Goal: Transaction & Acquisition: Subscribe to service/newsletter

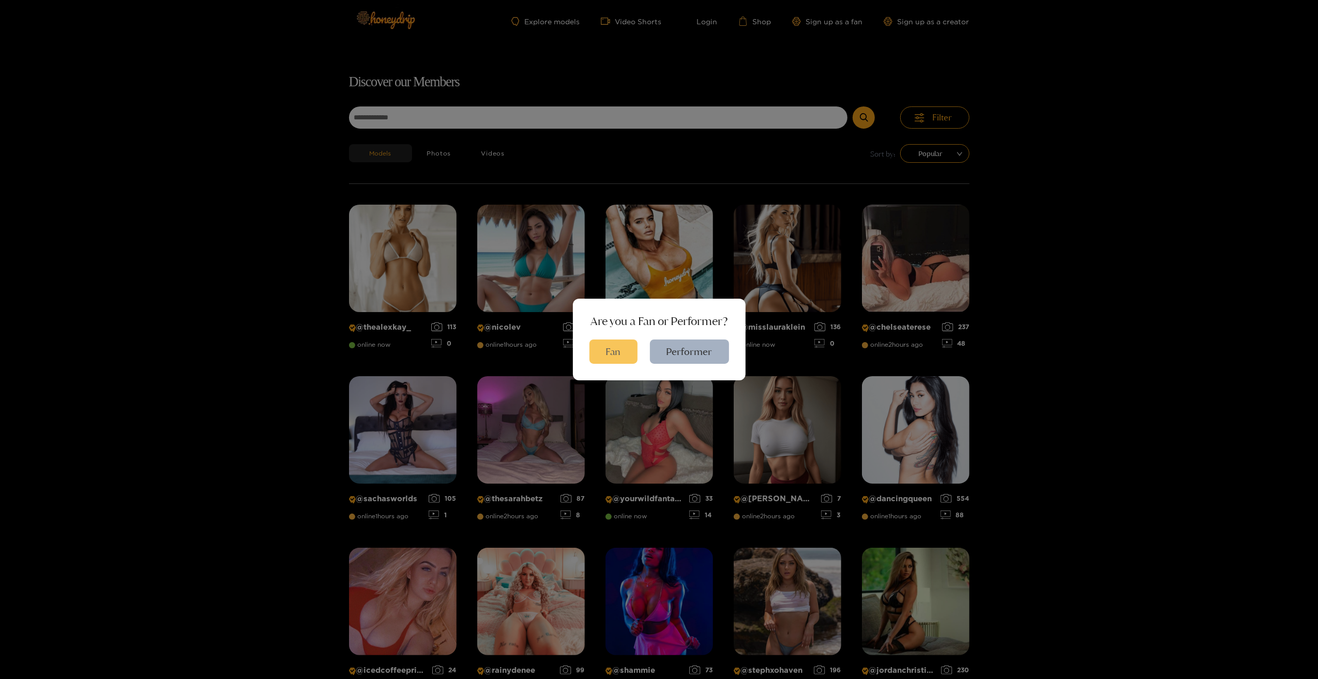
click at [615, 356] on button "Fan" at bounding box center [613, 352] width 48 height 24
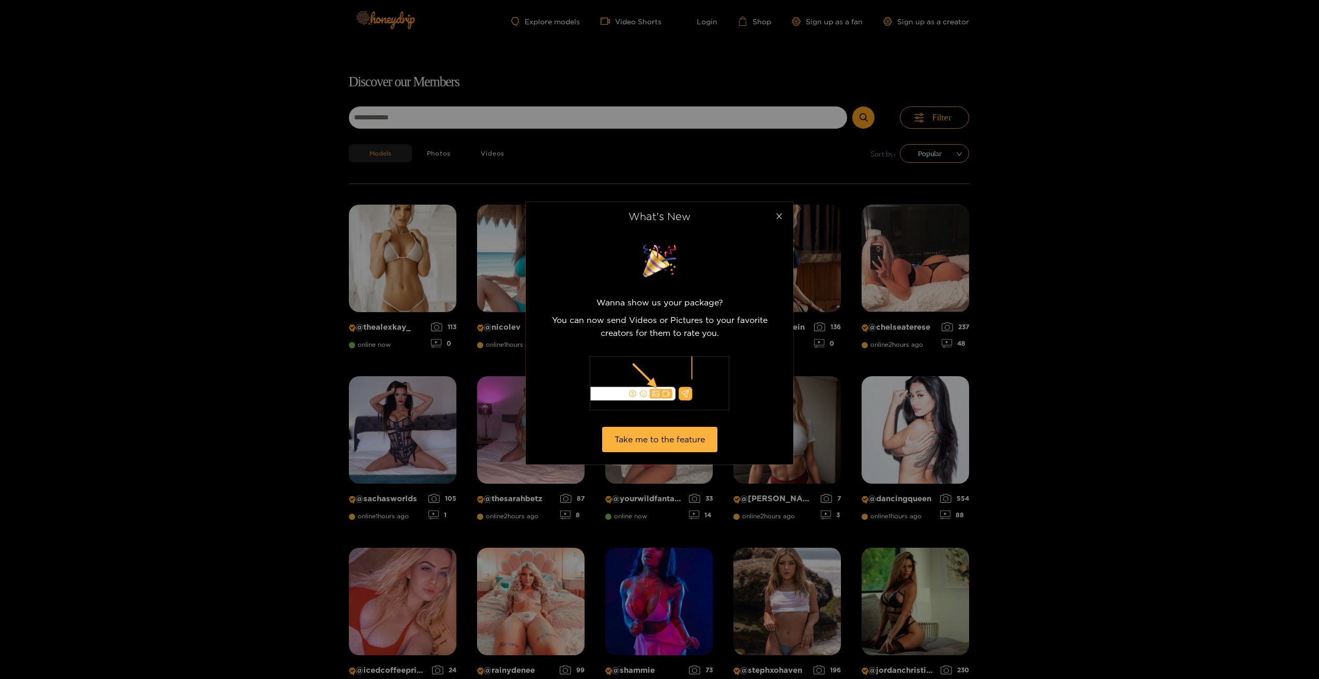
click at [780, 215] on icon "close" at bounding box center [780, 216] width 8 height 8
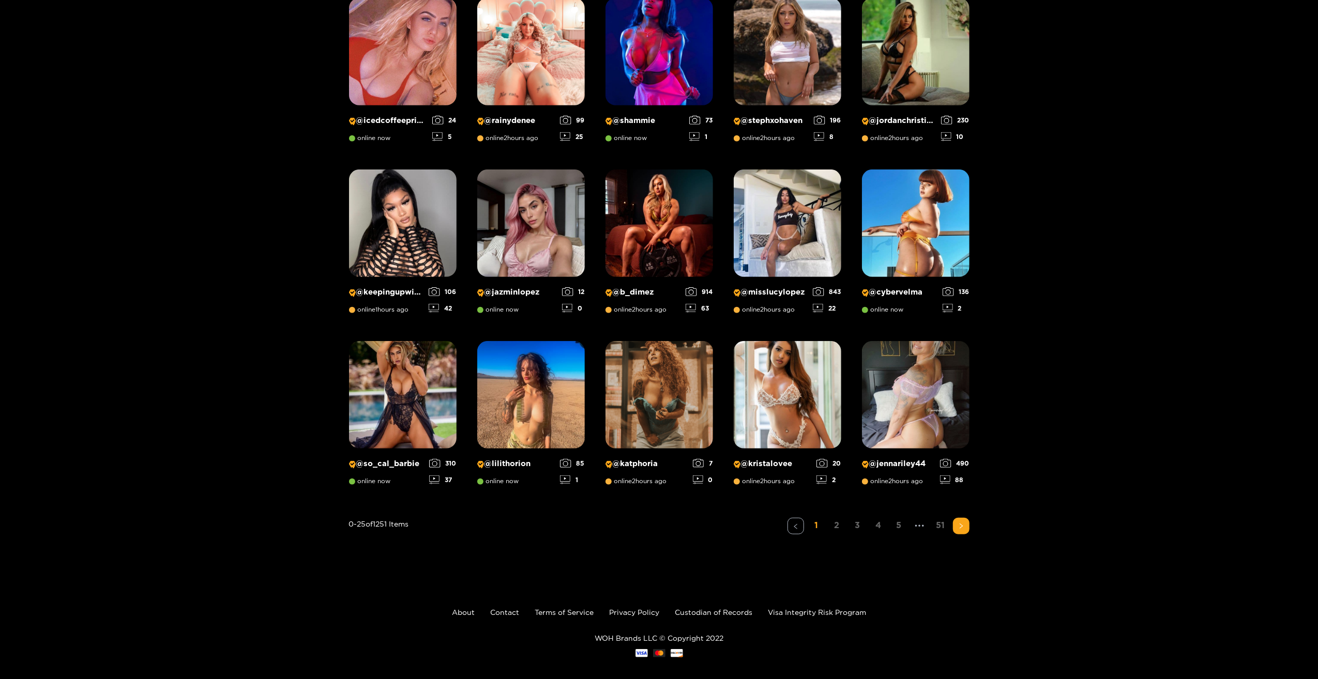
scroll to position [559, 0]
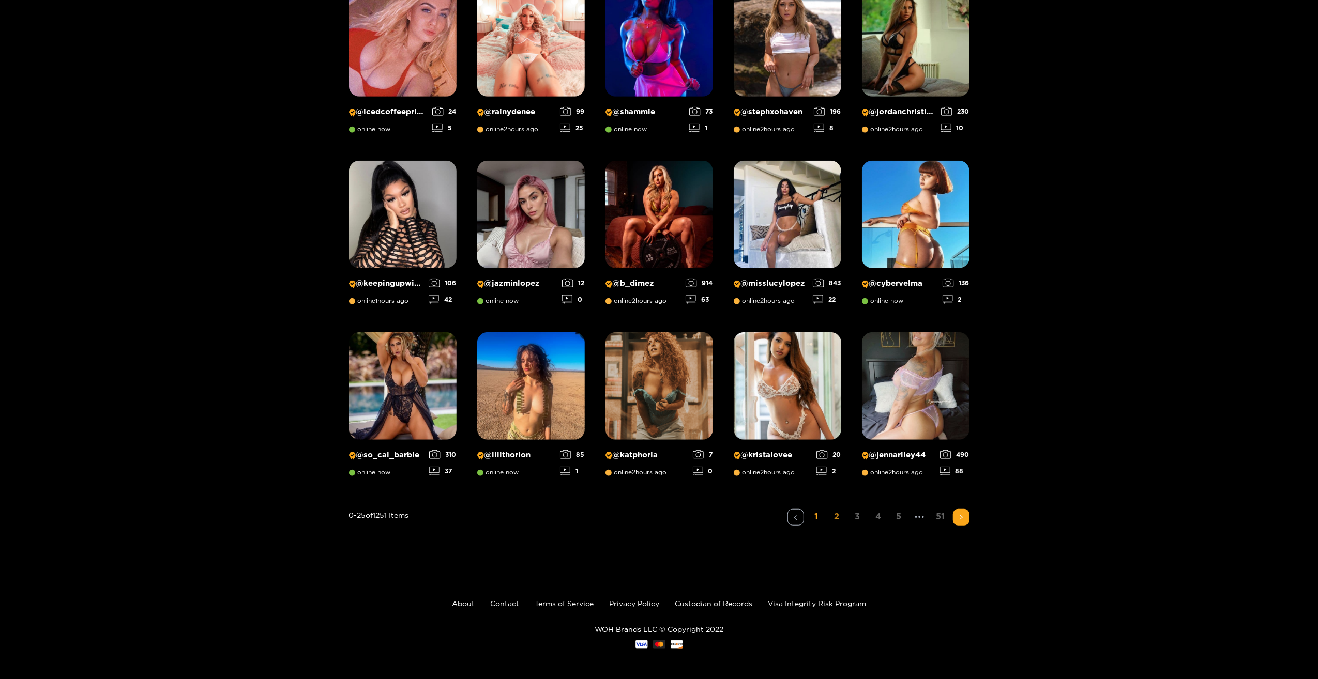
click at [831, 516] on link "2" at bounding box center [837, 516] width 17 height 15
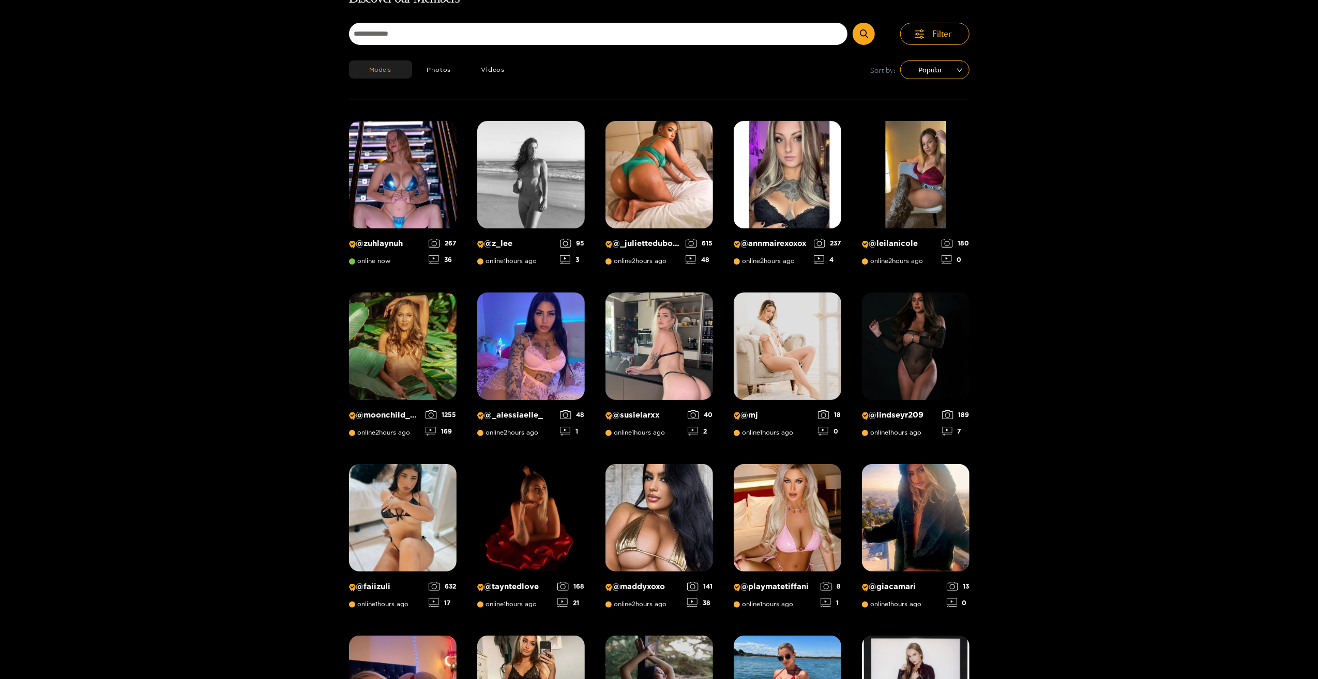
scroll to position [66, 0]
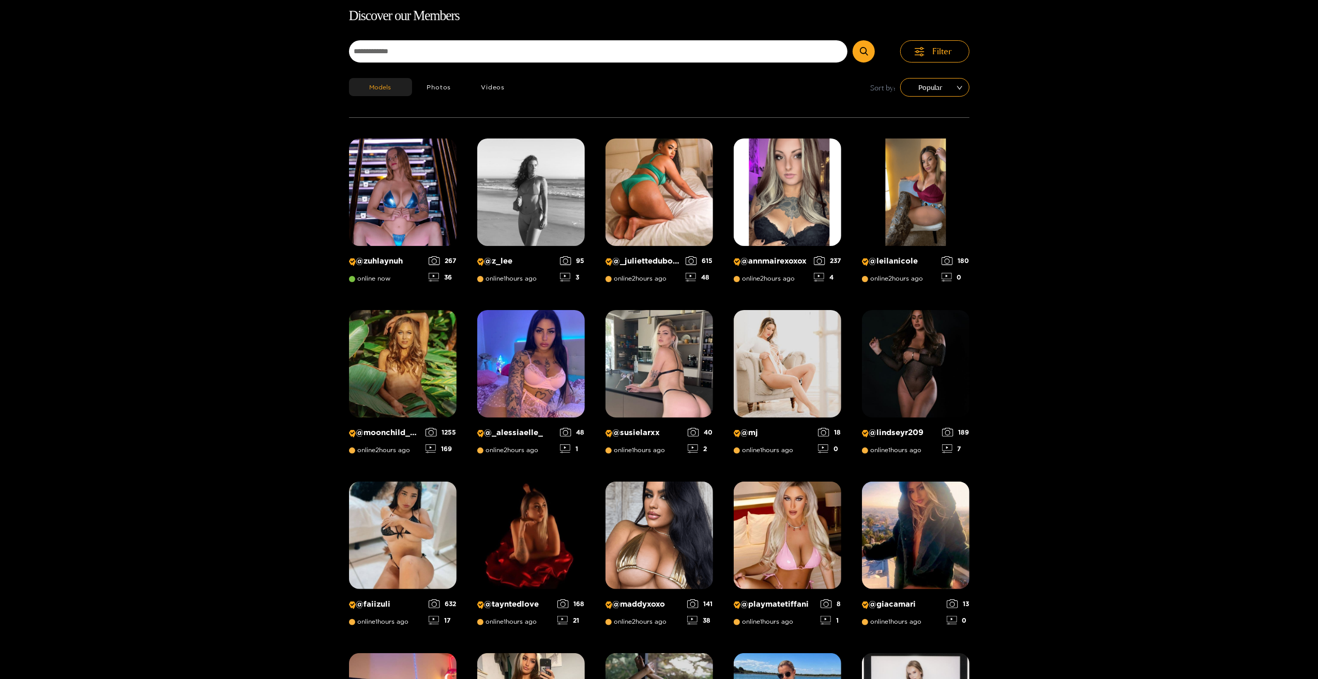
drag, startPoint x: 1121, startPoint y: 205, endPoint x: 1160, endPoint y: 133, distance: 81.9
click at [1160, 133] on div "Discover our Members Filter Models Photos Videos Sort by: Popular @ zuhlaynuh o…" at bounding box center [659, 532] width 1318 height 1055
drag, startPoint x: 1317, startPoint y: 163, endPoint x: 1318, endPoint y: 263, distance: 99.3
click at [1317, 263] on html "Explore models Video Shorts Login Shop Sign up as a fan Sign up as a creator Di…" at bounding box center [659, 273] width 1318 height 679
drag, startPoint x: 1318, startPoint y: 263, endPoint x: 1248, endPoint y: 250, distance: 72.0
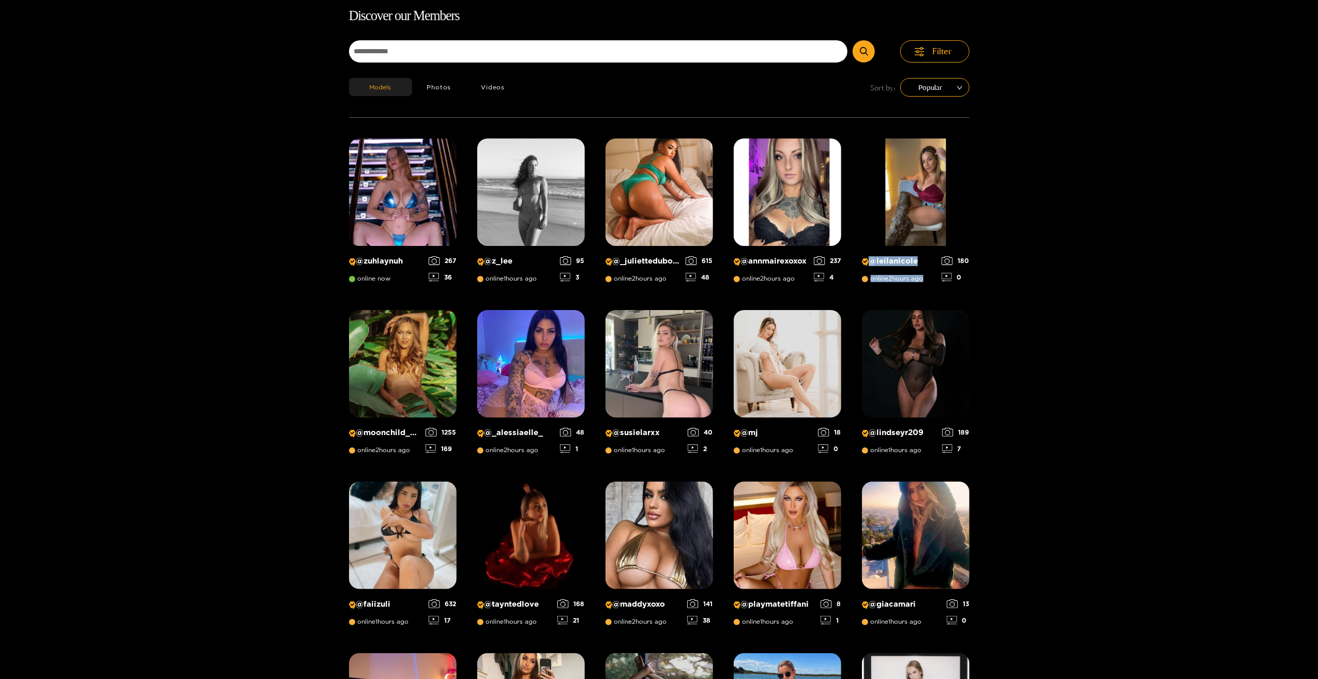
click at [1248, 250] on div "Discover our Members Filter Models Photos Videos Sort by: Popular @ zuhlaynuh o…" at bounding box center [659, 532] width 1318 height 1055
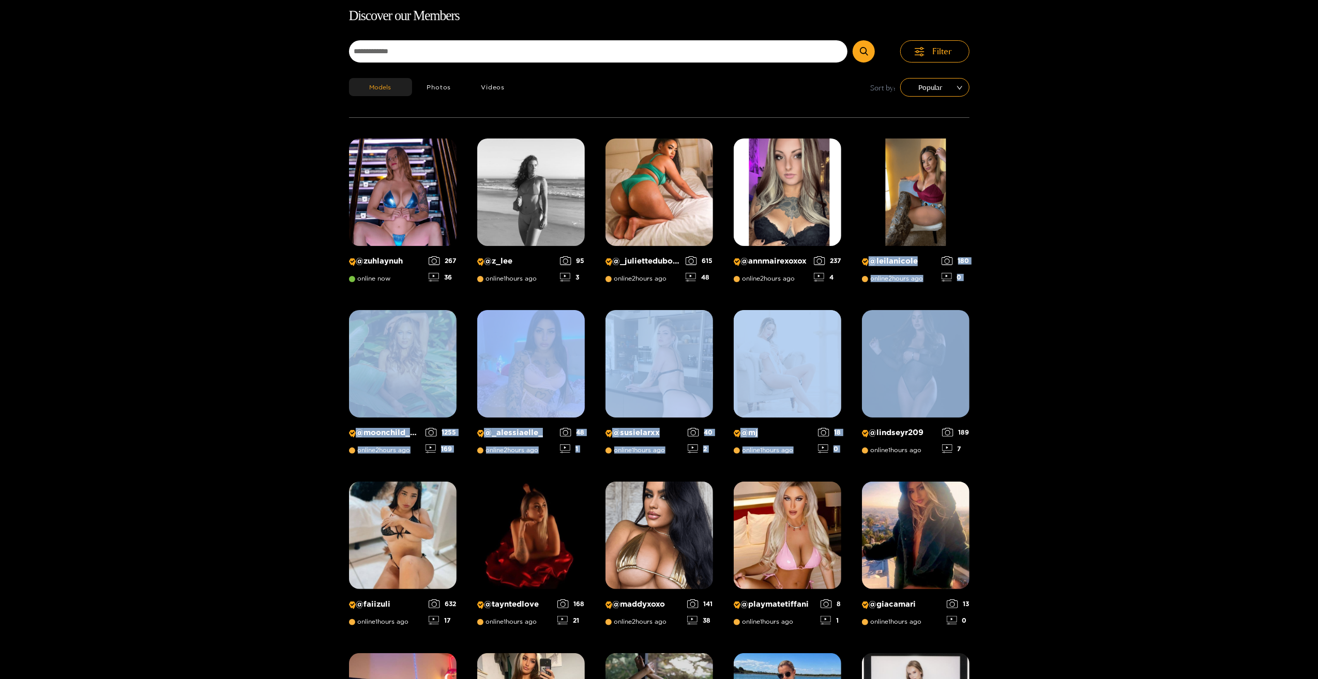
drag, startPoint x: 1317, startPoint y: 182, endPoint x: 1308, endPoint y: 364, distance: 182.7
click at [1308, 364] on div "Discover our Members Filter Models Photos Videos Sort by: Popular @ zuhlaynuh o…" at bounding box center [659, 532] width 1318 height 1055
click at [1262, 345] on div "Discover our Members Filter Models Photos Videos Sort by: Popular @ zuhlaynuh o…" at bounding box center [659, 532] width 1318 height 1055
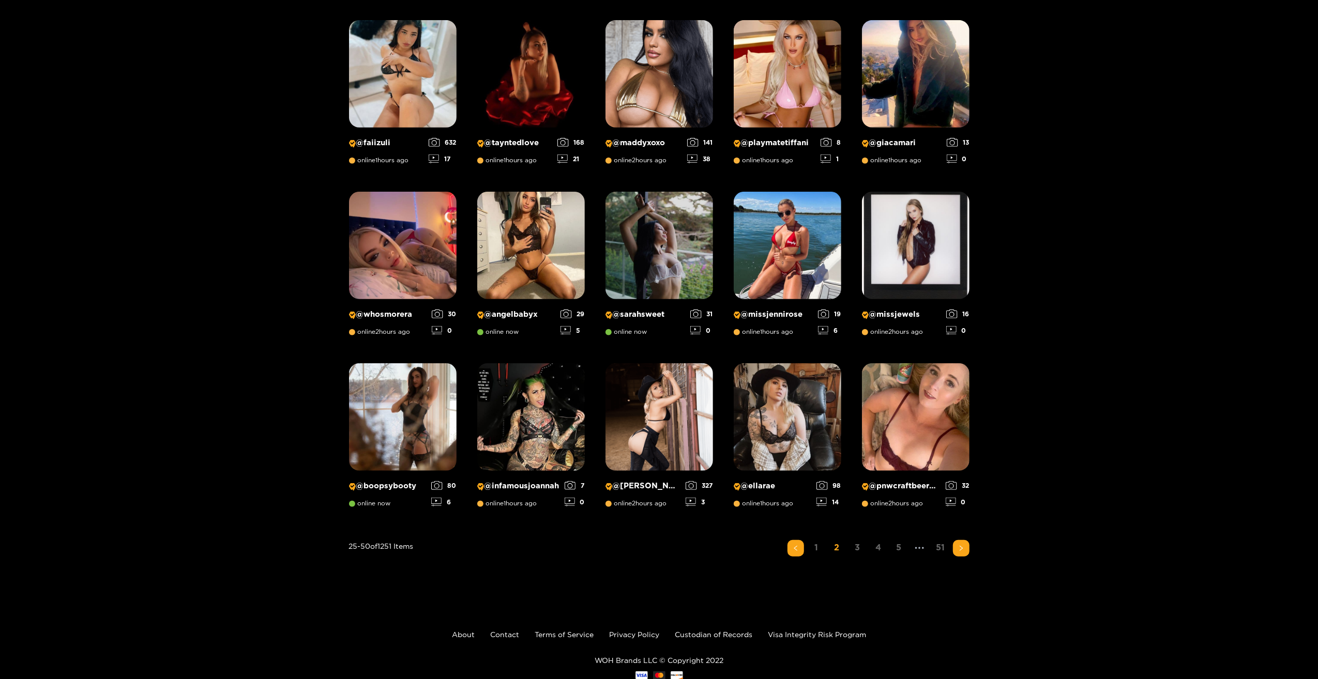
scroll to position [528, 0]
click at [856, 544] on link "3" at bounding box center [857, 547] width 17 height 15
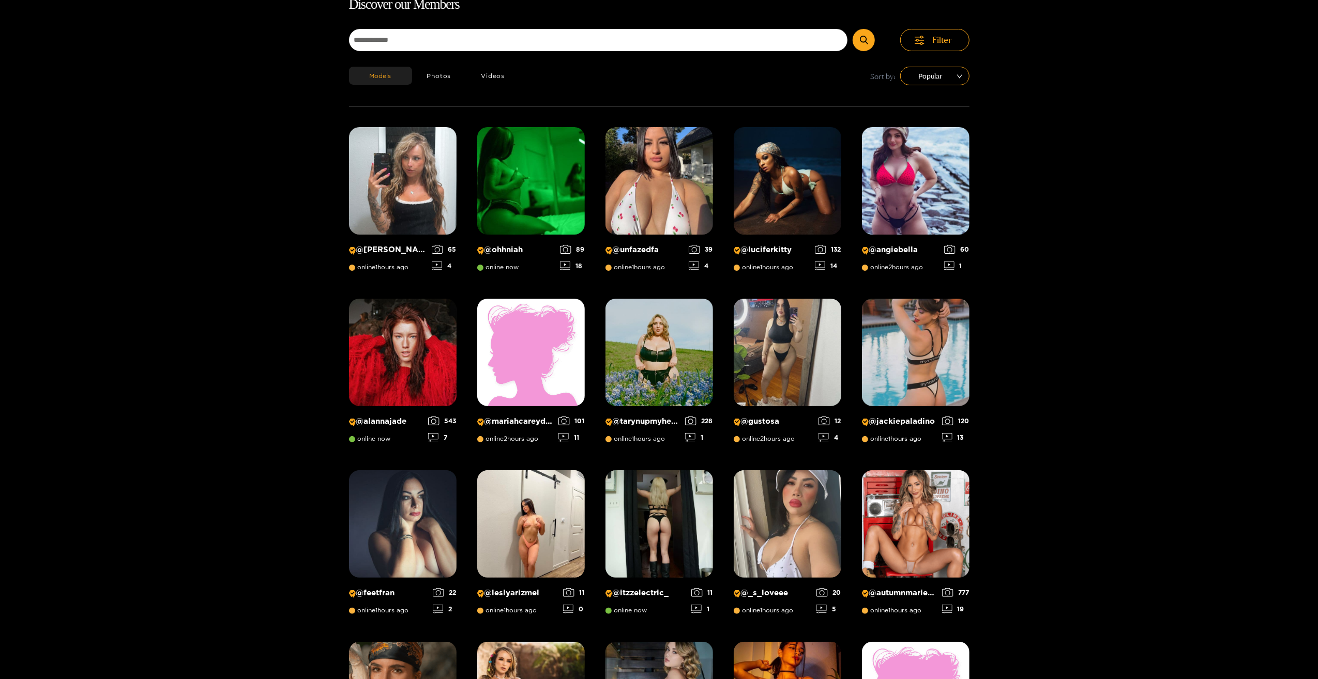
scroll to position [66, 0]
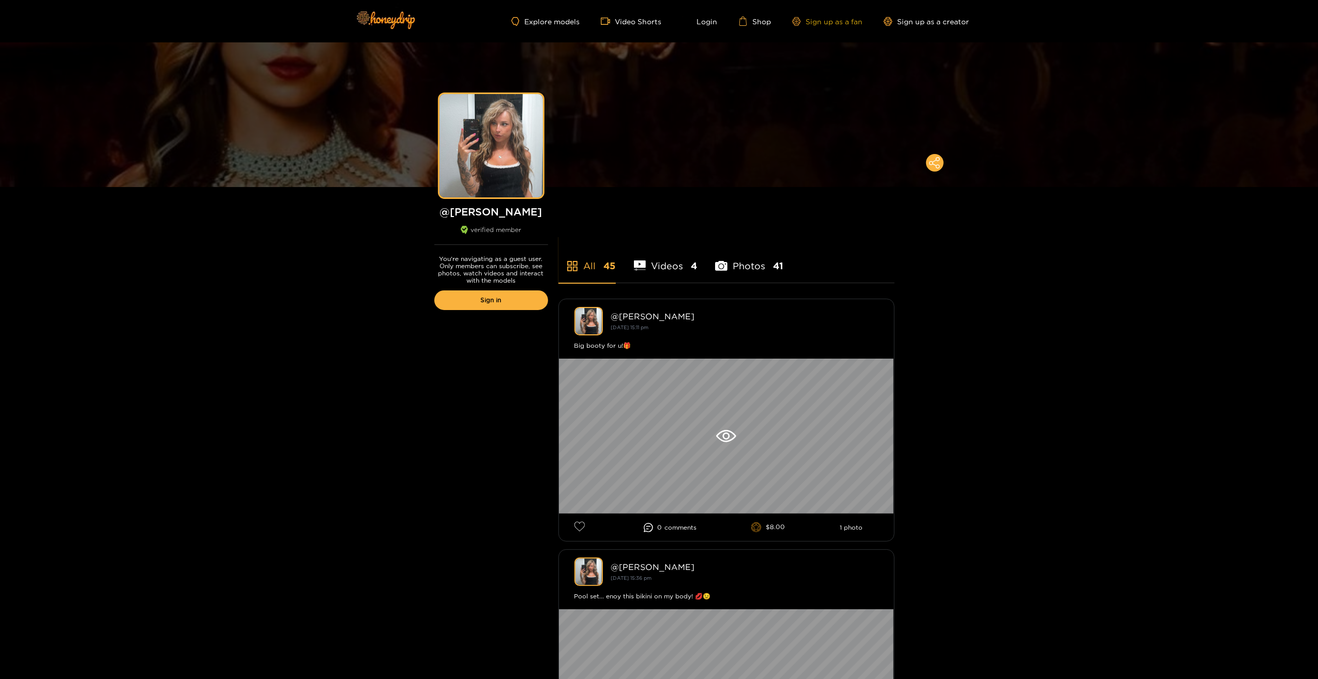
click at [831, 19] on link "Sign up as a fan" at bounding box center [827, 21] width 71 height 9
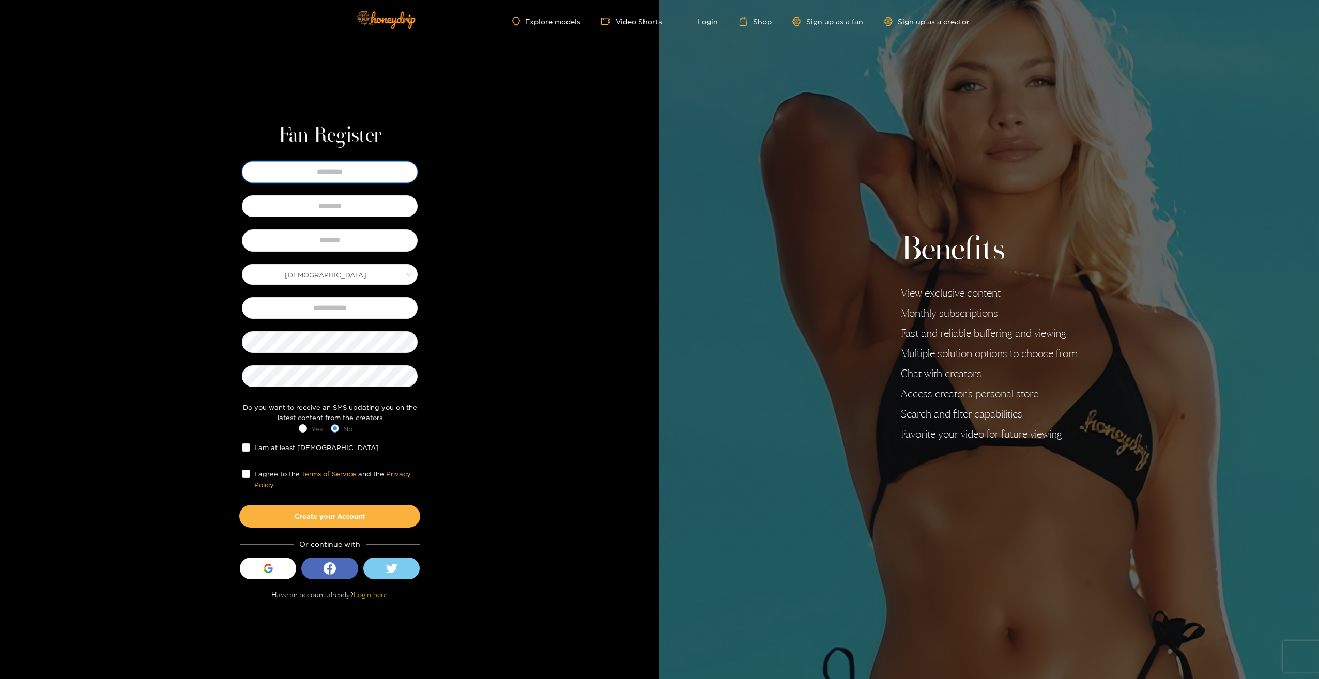
click at [358, 172] on input "text" at bounding box center [330, 172] width 176 height 22
type input "*****"
click at [343, 207] on input "text" at bounding box center [330, 206] width 176 height 22
type input "*****"
click at [348, 242] on input "text" at bounding box center [330, 241] width 176 height 22
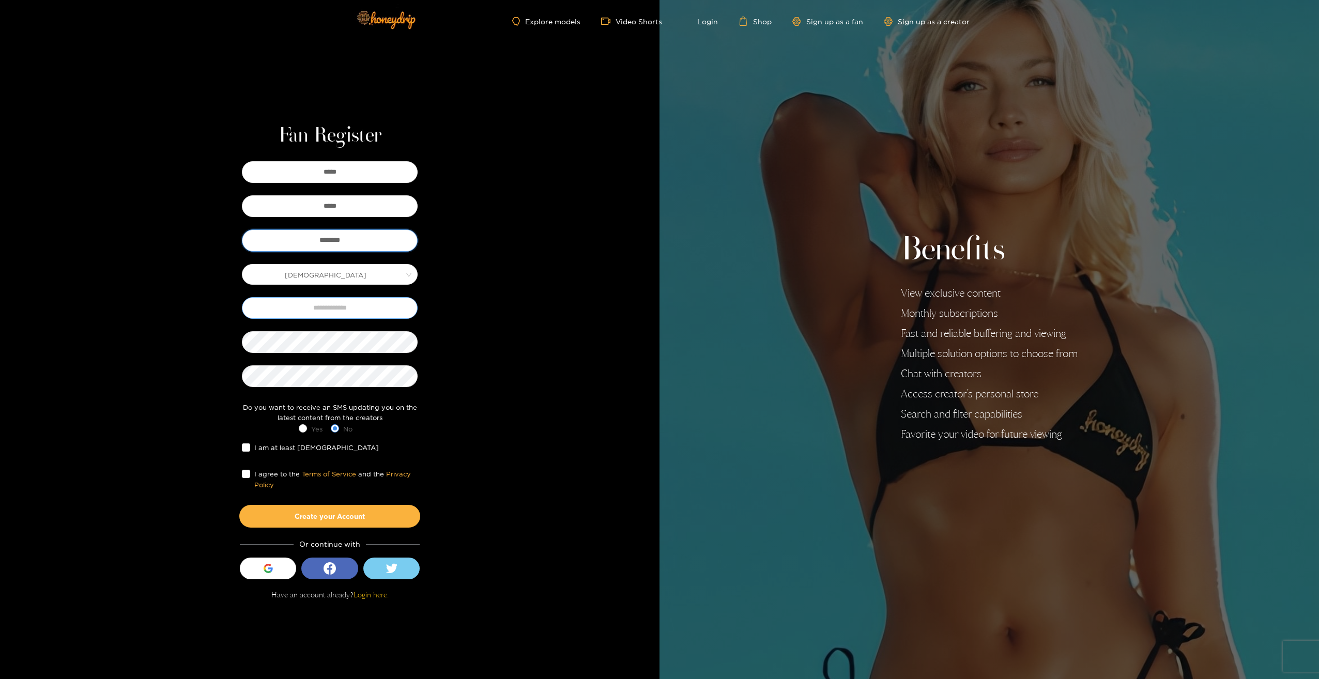
type input "********"
click at [359, 310] on input "text" at bounding box center [330, 308] width 176 height 22
type input "**********"
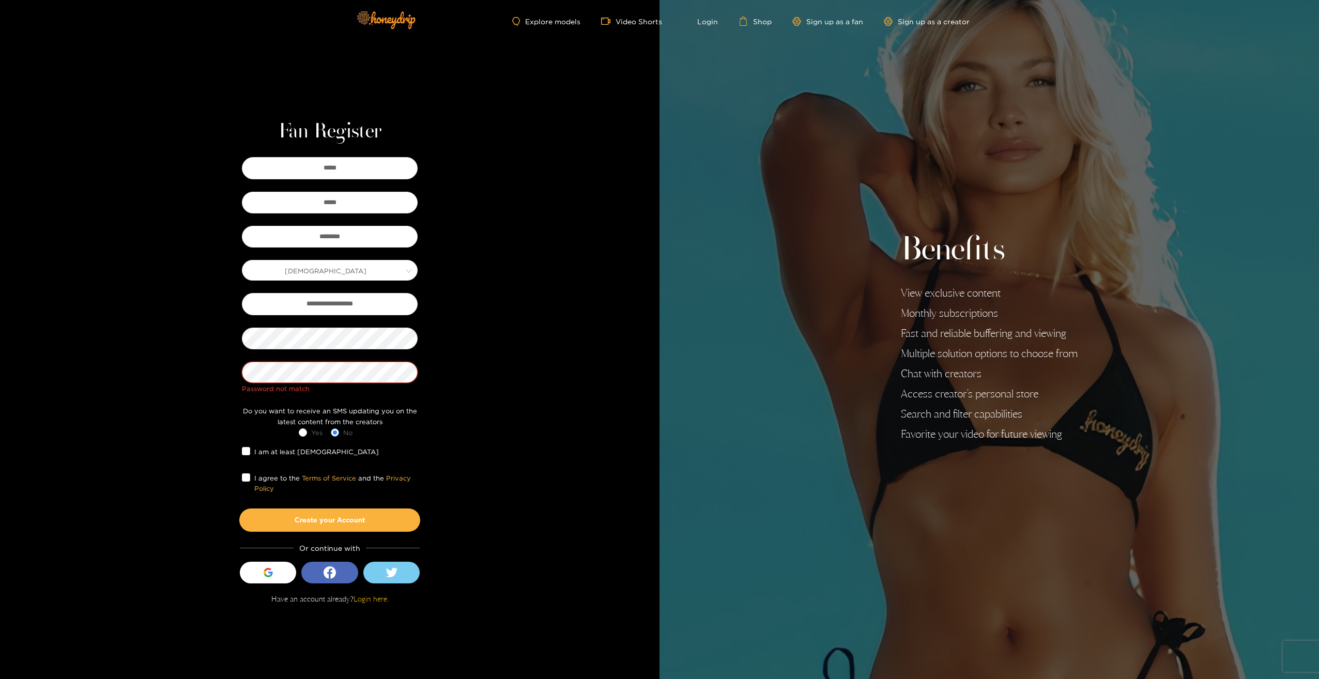
click at [240, 353] on div "**********" at bounding box center [330, 343] width 212 height 377
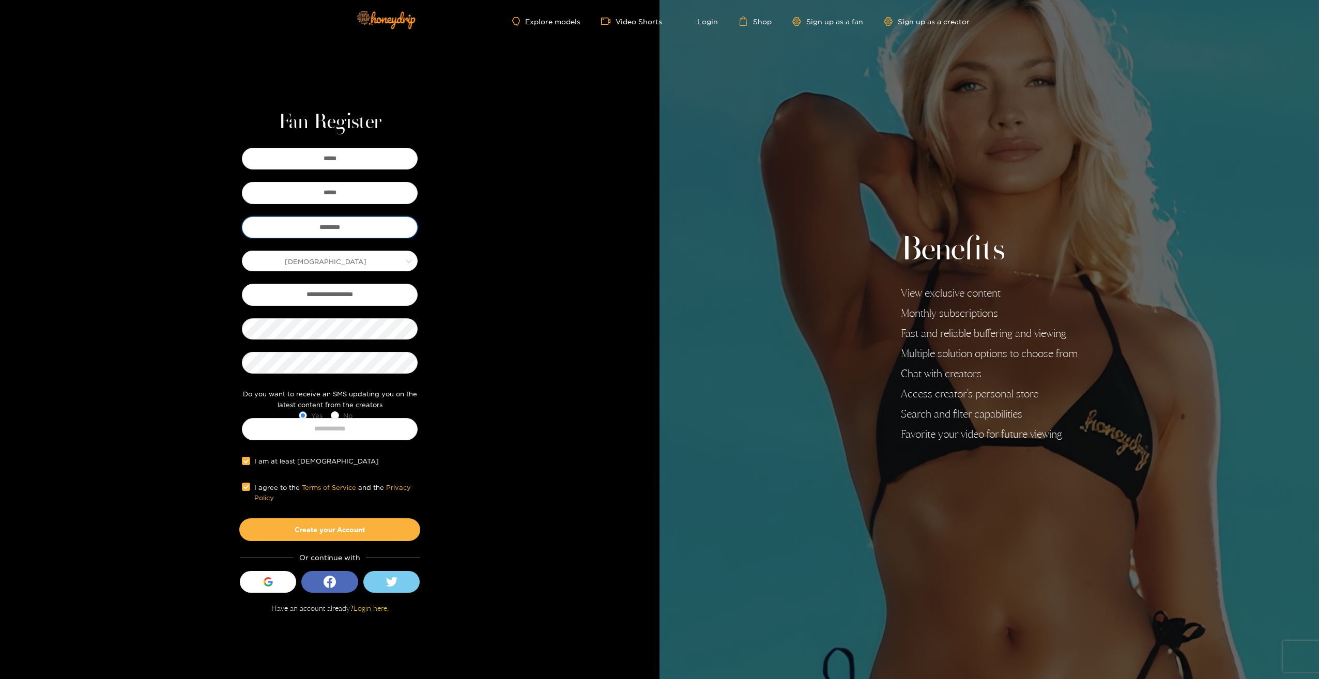
drag, startPoint x: 352, startPoint y: 225, endPoint x: 311, endPoint y: 225, distance: 40.8
click at [311, 225] on input "********" at bounding box center [330, 228] width 176 height 22
click at [340, 526] on button "Create your Account" at bounding box center [329, 530] width 181 height 23
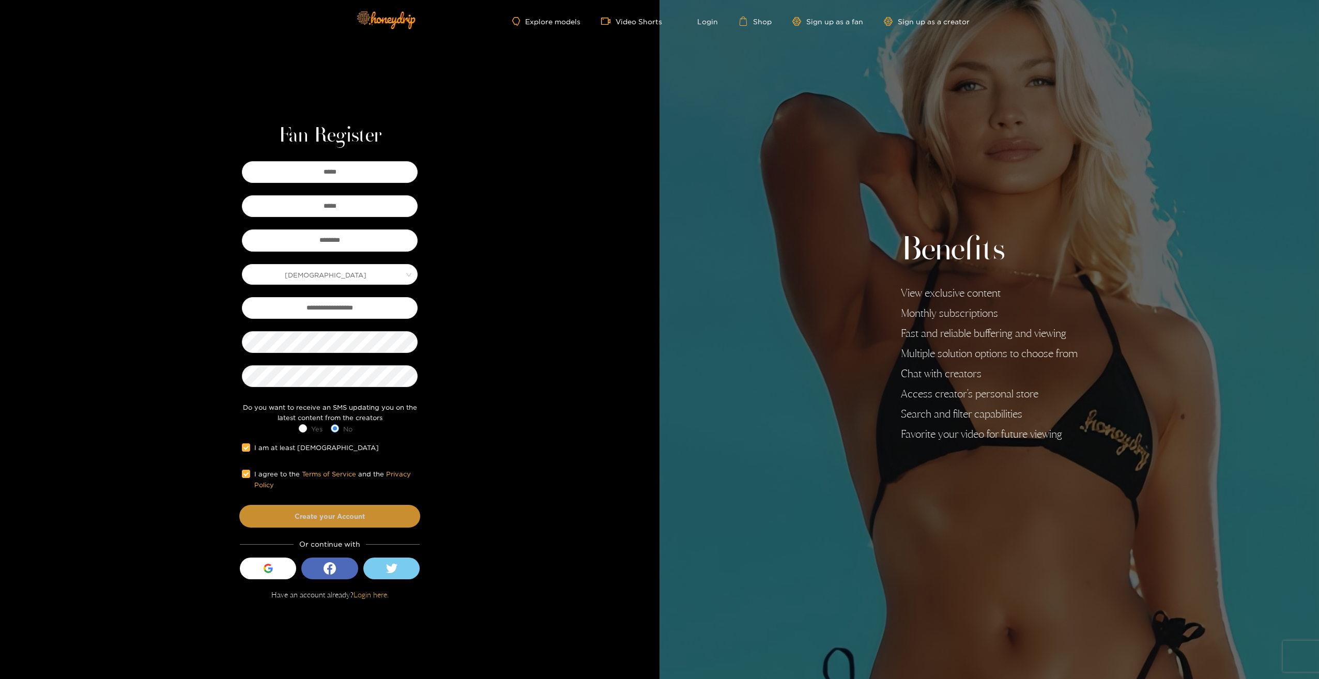
click at [340, 513] on button "Create your Account" at bounding box center [329, 516] width 181 height 23
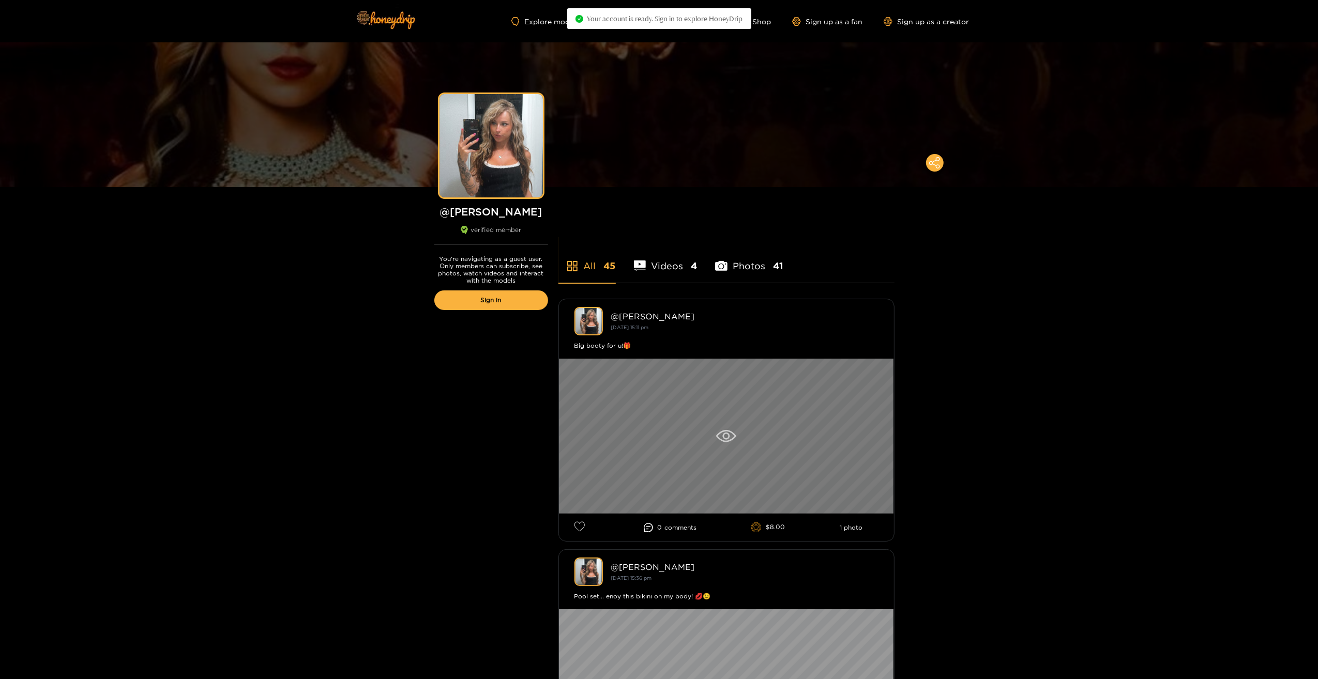
click at [709, 434] on div at bounding box center [726, 436] width 335 height 155
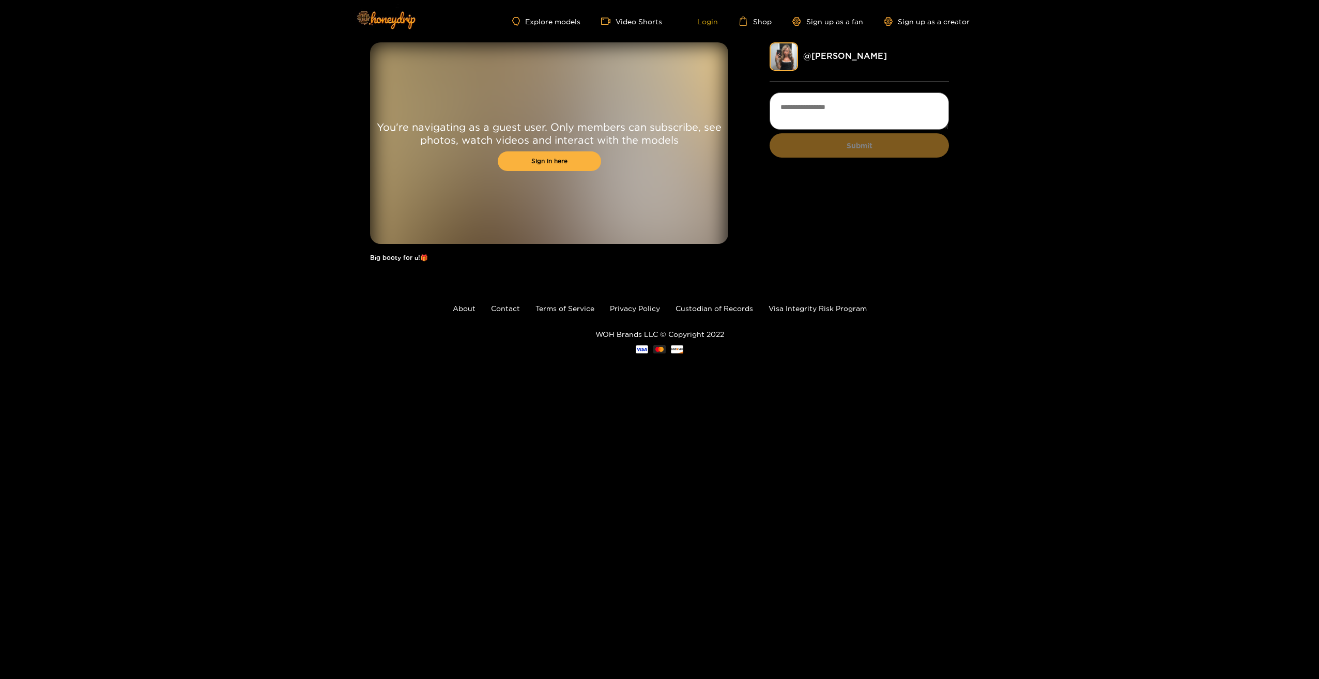
click at [715, 23] on link "Login" at bounding box center [700, 21] width 35 height 9
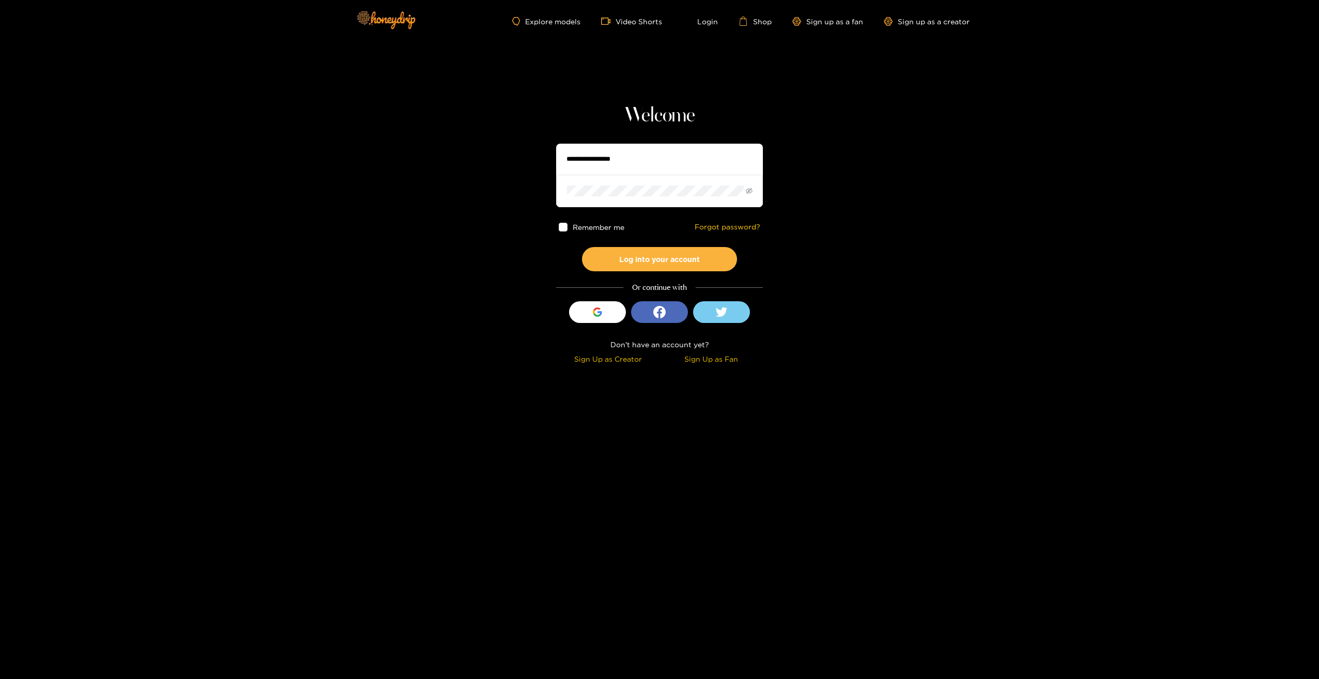
click at [632, 156] on input "text" at bounding box center [659, 159] width 207 height 31
paste input "********"
type input "********"
click at [565, 226] on span at bounding box center [563, 227] width 9 height 9
click at [628, 259] on button "Log into your account" at bounding box center [659, 259] width 155 height 24
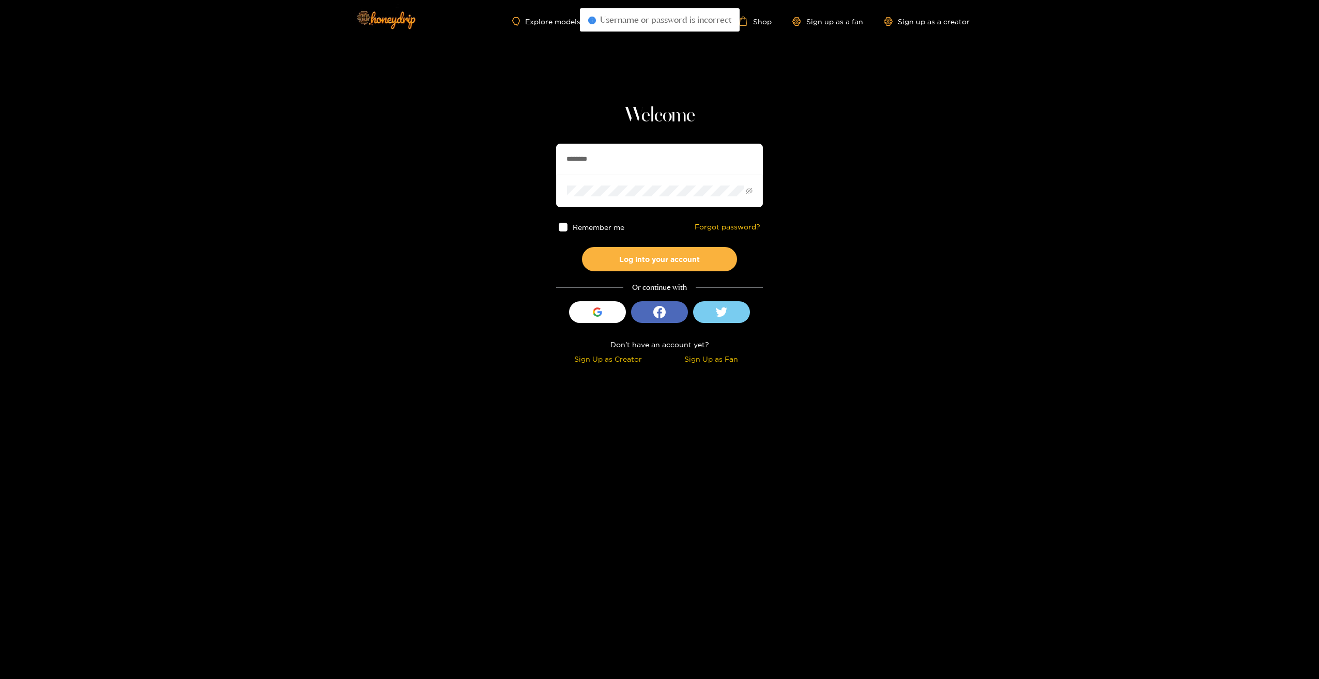
click at [614, 159] on input "********" at bounding box center [659, 159] width 207 height 31
click at [568, 158] on input "********" at bounding box center [659, 159] width 207 height 31
click at [528, 178] on section "Welcome ******** Remember me Forgot password? Log into your account Or continue…" at bounding box center [659, 184] width 1319 height 368
click at [746, 191] on icon "eye-invisible" at bounding box center [749, 191] width 7 height 6
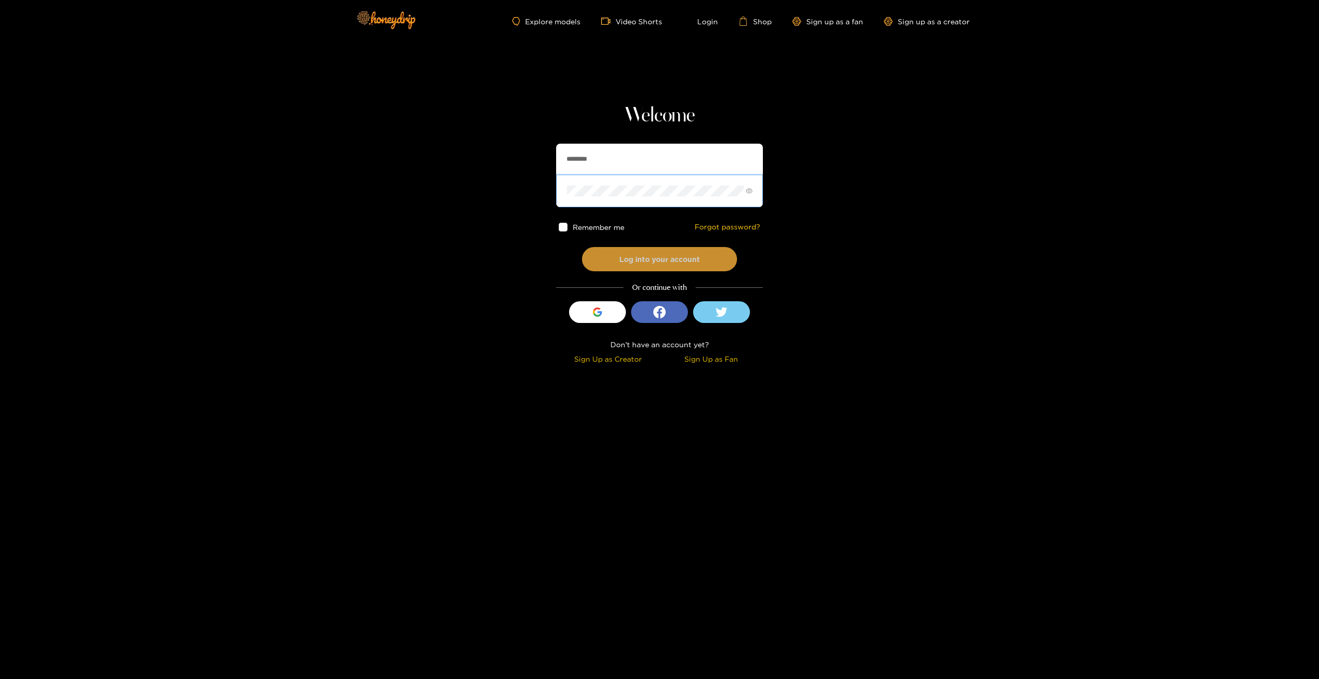
click at [668, 255] on button "Log into your account" at bounding box center [659, 259] width 155 height 24
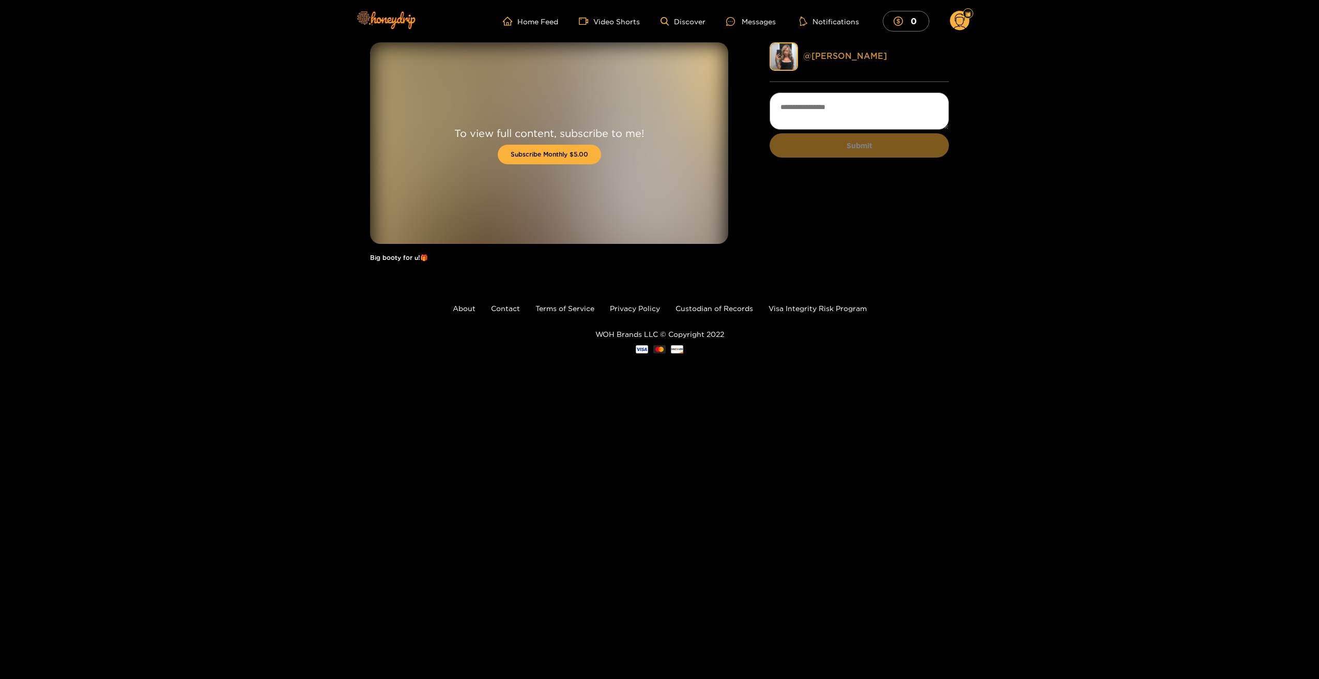
click at [833, 57] on link "@ kendra" at bounding box center [845, 55] width 84 height 9
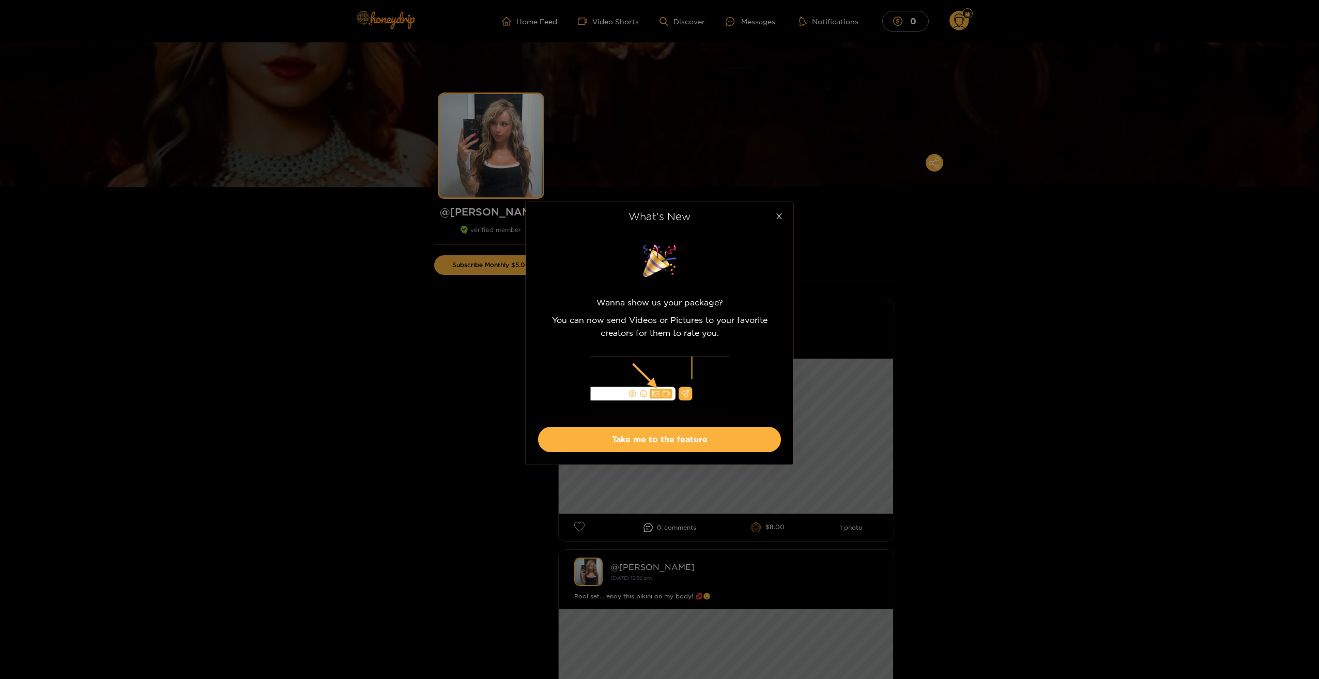
click at [780, 217] on icon "close" at bounding box center [780, 217] width 6 height 6
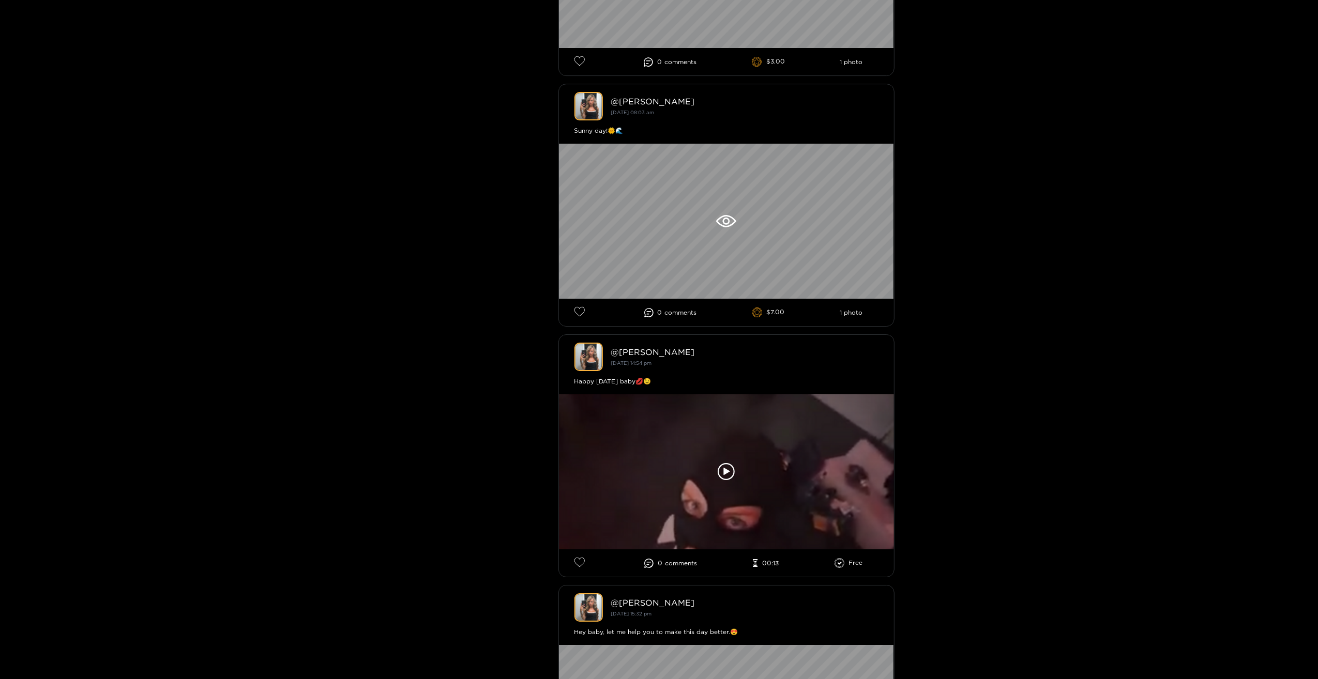
scroll to position [3631, 0]
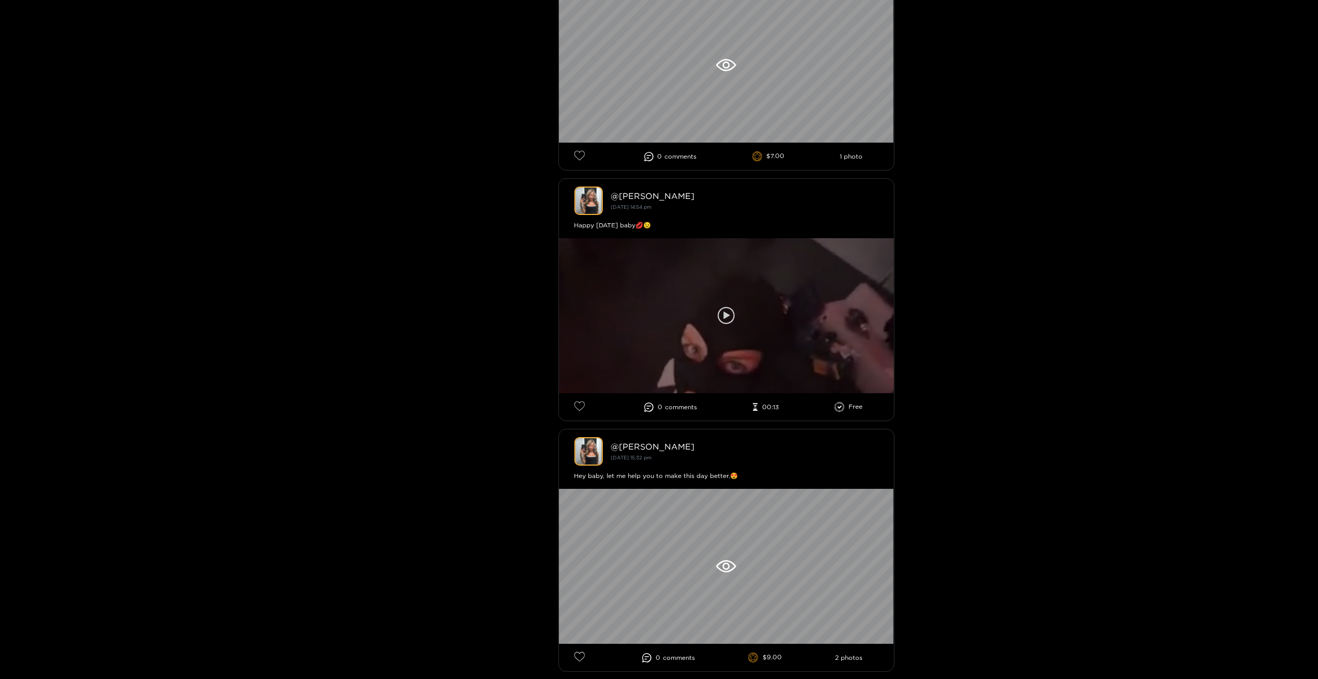
click at [726, 316] on icon at bounding box center [726, 316] width 6 height 8
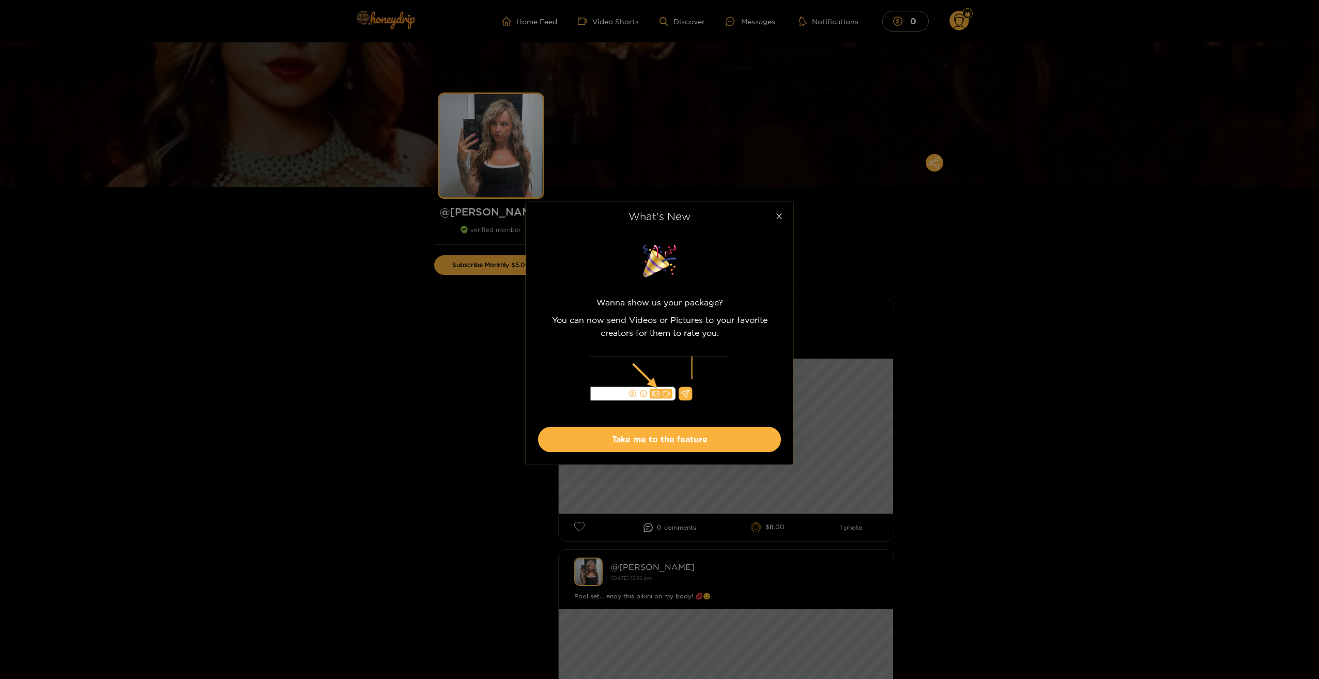
click at [779, 216] on icon "close" at bounding box center [780, 217] width 6 height 6
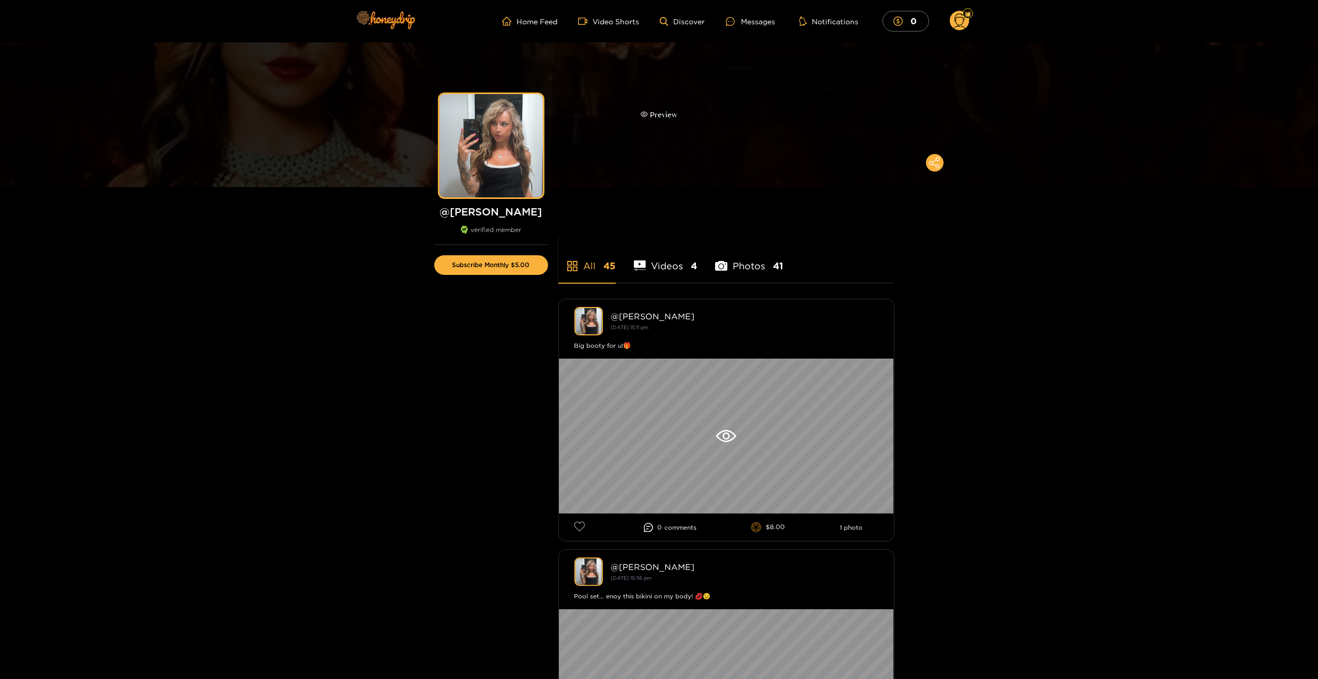
click at [1317, 50] on div "Preview" at bounding box center [659, 114] width 1318 height 145
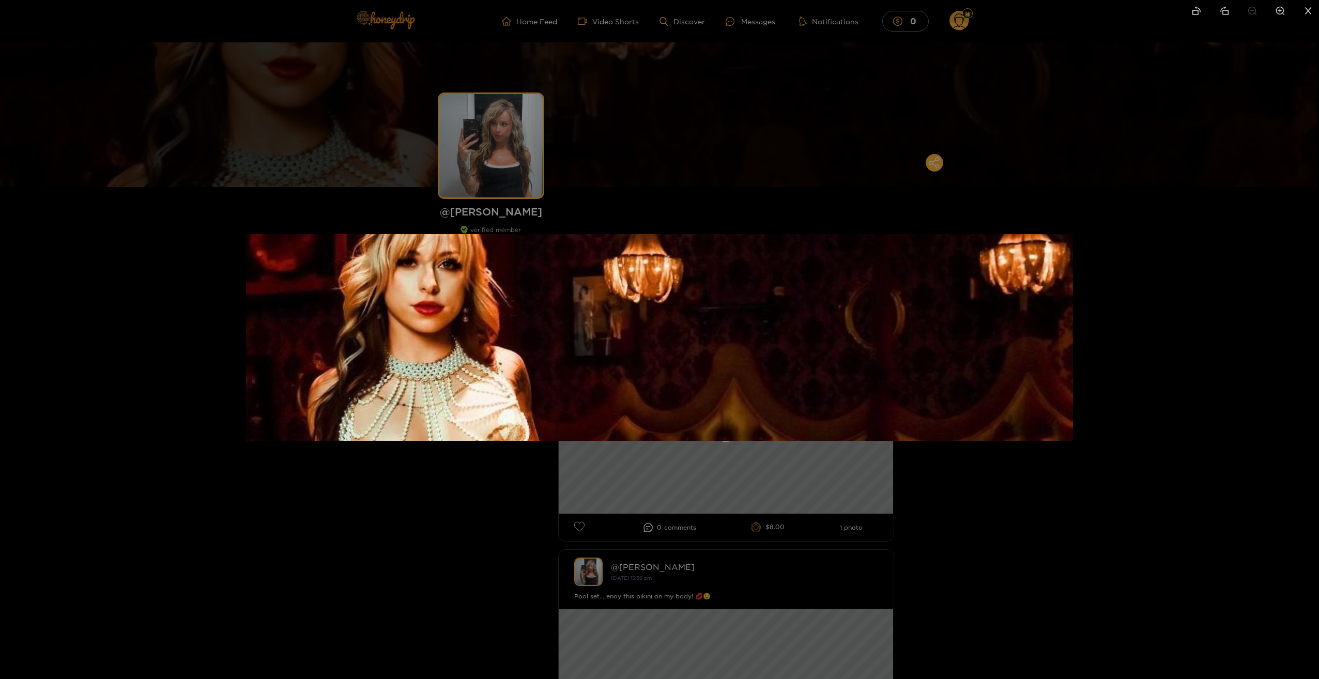
click at [1291, 88] on div at bounding box center [659, 339] width 1319 height 679
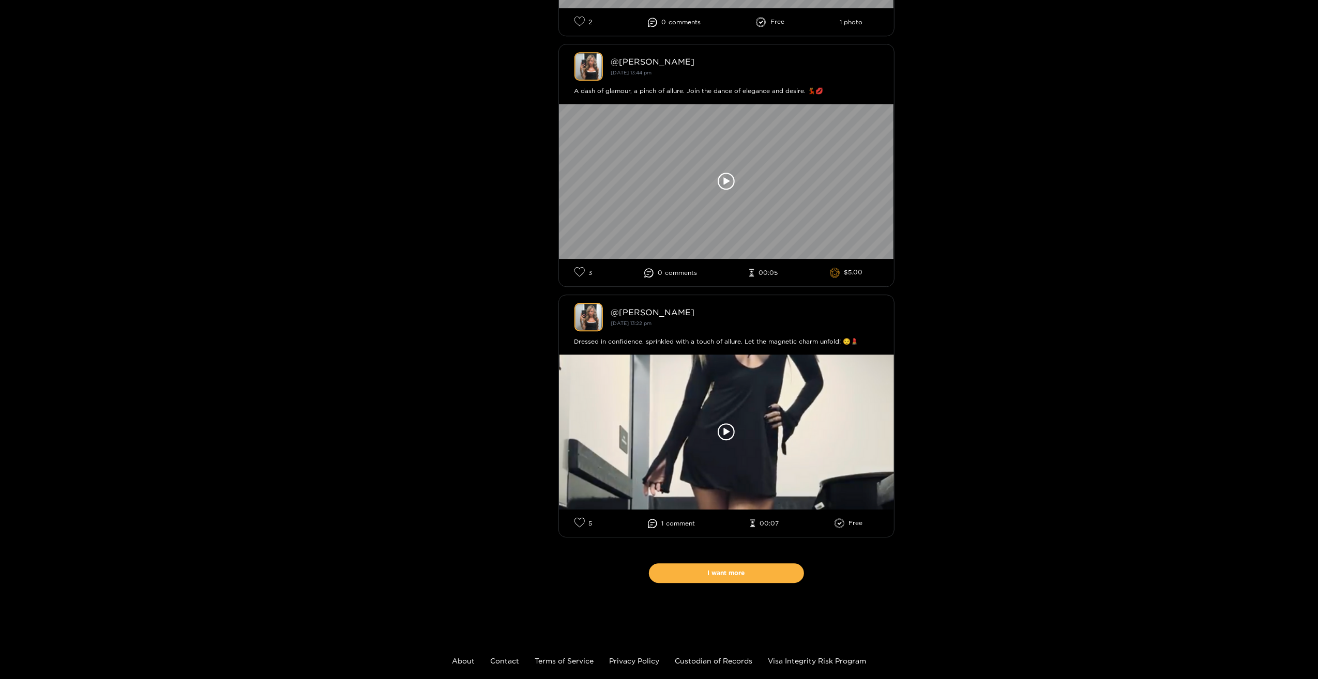
scroll to position [6837, 0]
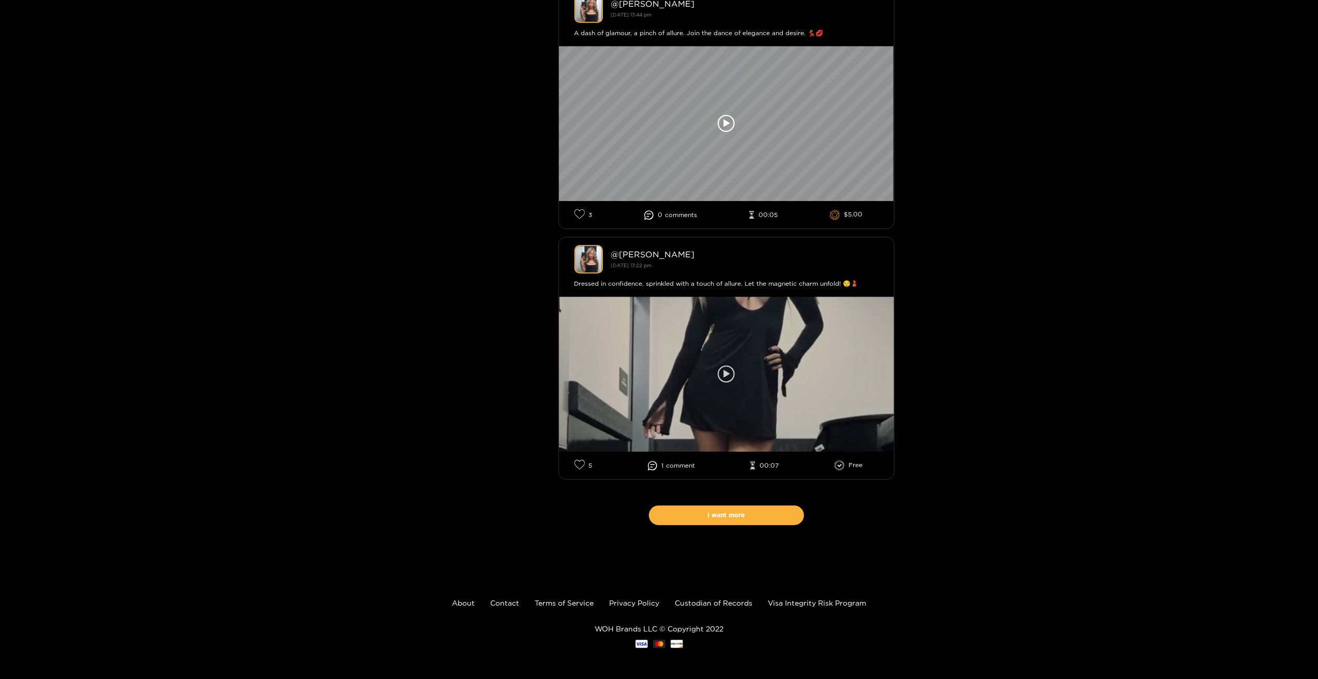
click at [726, 373] on icon at bounding box center [726, 374] width 6 height 8
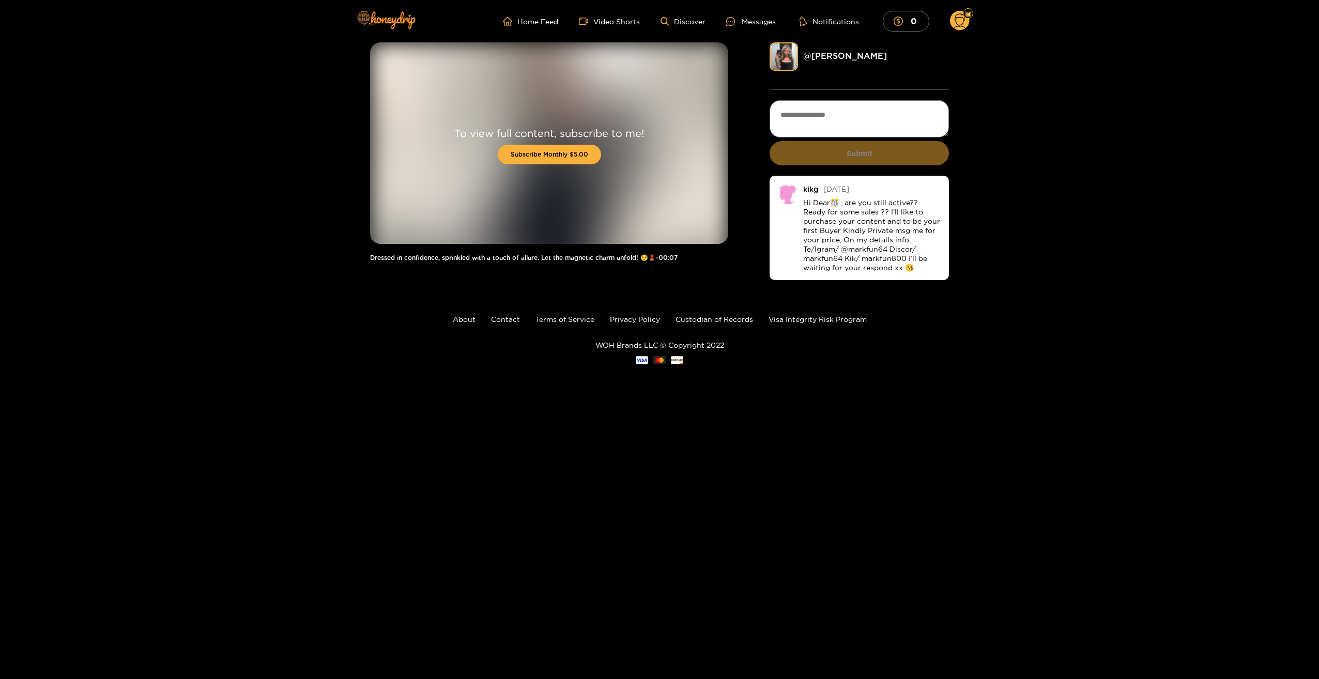
drag, startPoint x: 1040, startPoint y: 235, endPoint x: 1026, endPoint y: 222, distance: 18.6
click at [1026, 222] on div "To view full content, subscribe to me! Subscribe Monthly $5.00 Dressed in confi…" at bounding box center [659, 162] width 1319 height 240
click at [786, 191] on img at bounding box center [788, 194] width 21 height 21
drag, startPoint x: 1114, startPoint y: 240, endPoint x: 1095, endPoint y: 226, distance: 23.0
click at [1095, 226] on div "To view full content, subscribe to me! Subscribe Monthly $5.00 Dressed in confi…" at bounding box center [659, 162] width 1319 height 240
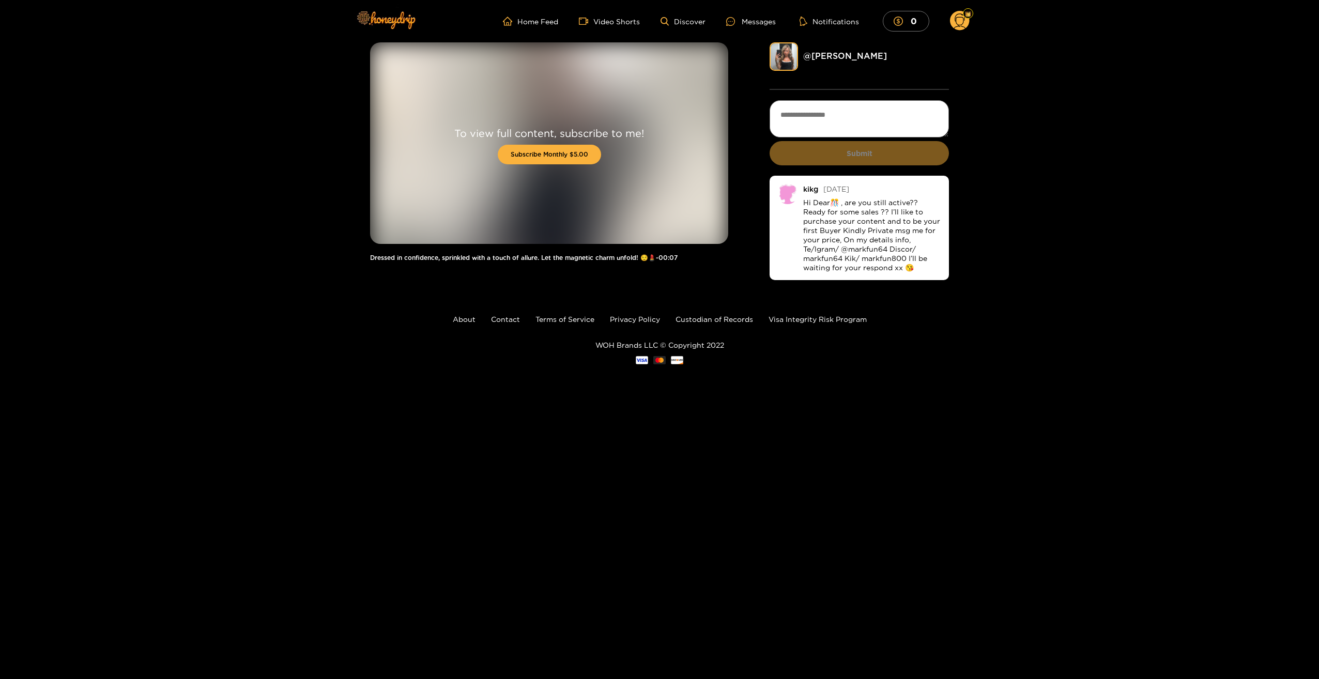
drag, startPoint x: 1095, startPoint y: 226, endPoint x: 1112, endPoint y: 210, distance: 23.4
click at [1112, 210] on div "To view full content, subscribe to me! Subscribe Monthly $5.00 Dressed in confi…" at bounding box center [659, 162] width 1319 height 240
click at [818, 54] on link "@ kendra" at bounding box center [845, 55] width 84 height 9
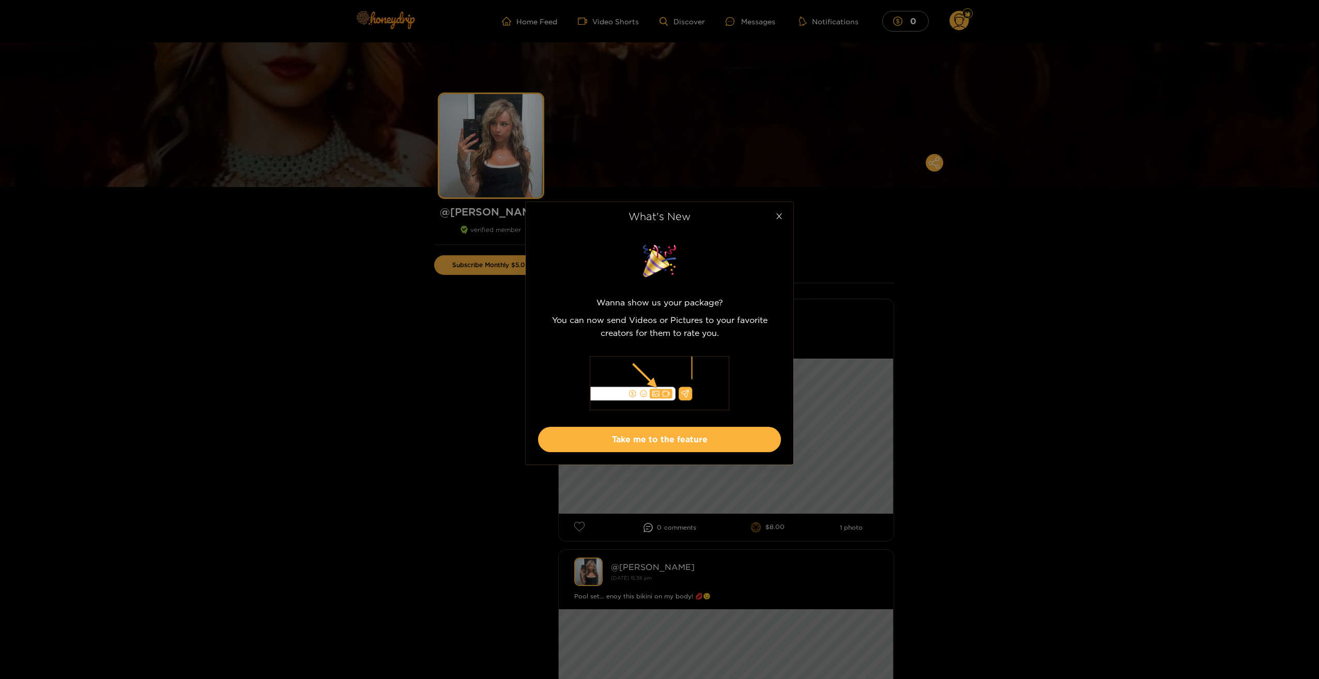
click at [782, 218] on icon "close" at bounding box center [780, 216] width 8 height 8
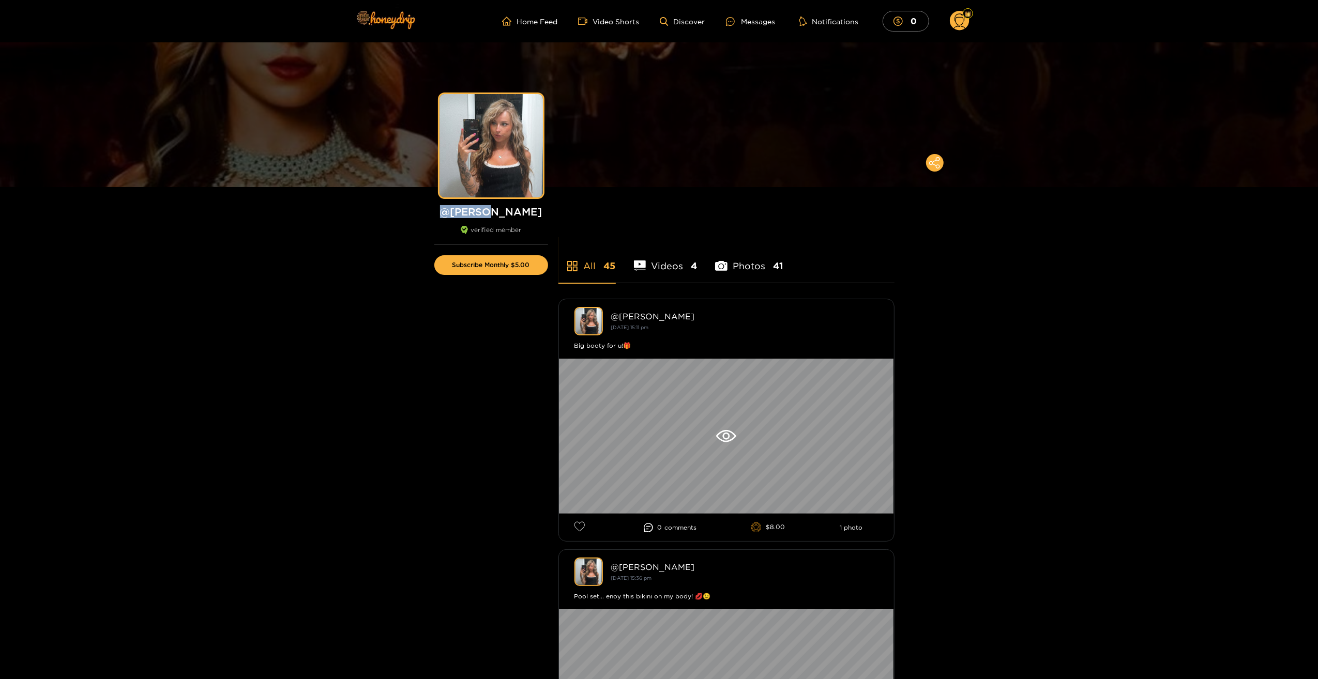
drag, startPoint x: 518, startPoint y: 214, endPoint x: 468, endPoint y: 211, distance: 50.2
click at [468, 211] on h1 "@ kendra" at bounding box center [491, 211] width 114 height 13
drag, startPoint x: 468, startPoint y: 211, endPoint x: 479, endPoint y: 212, distance: 10.9
copy h1 "@ kendra"
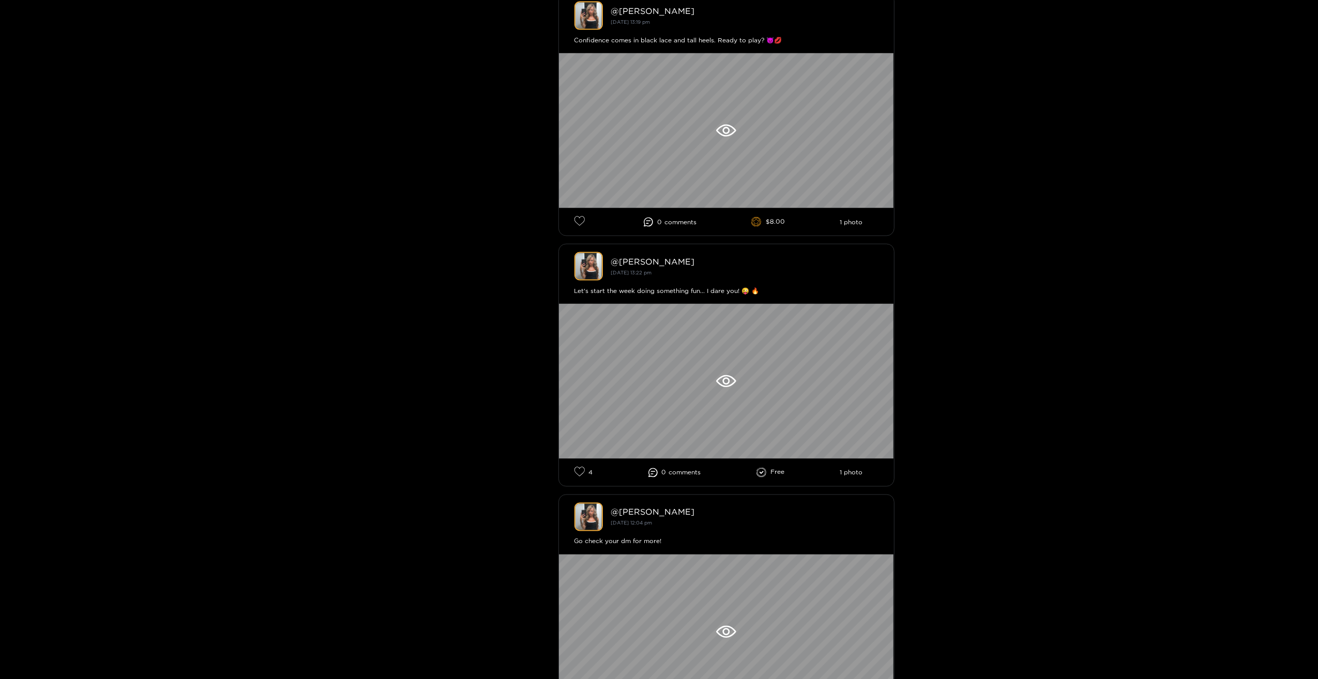
scroll to position [5665, 0]
